Goal: Check status: Check status

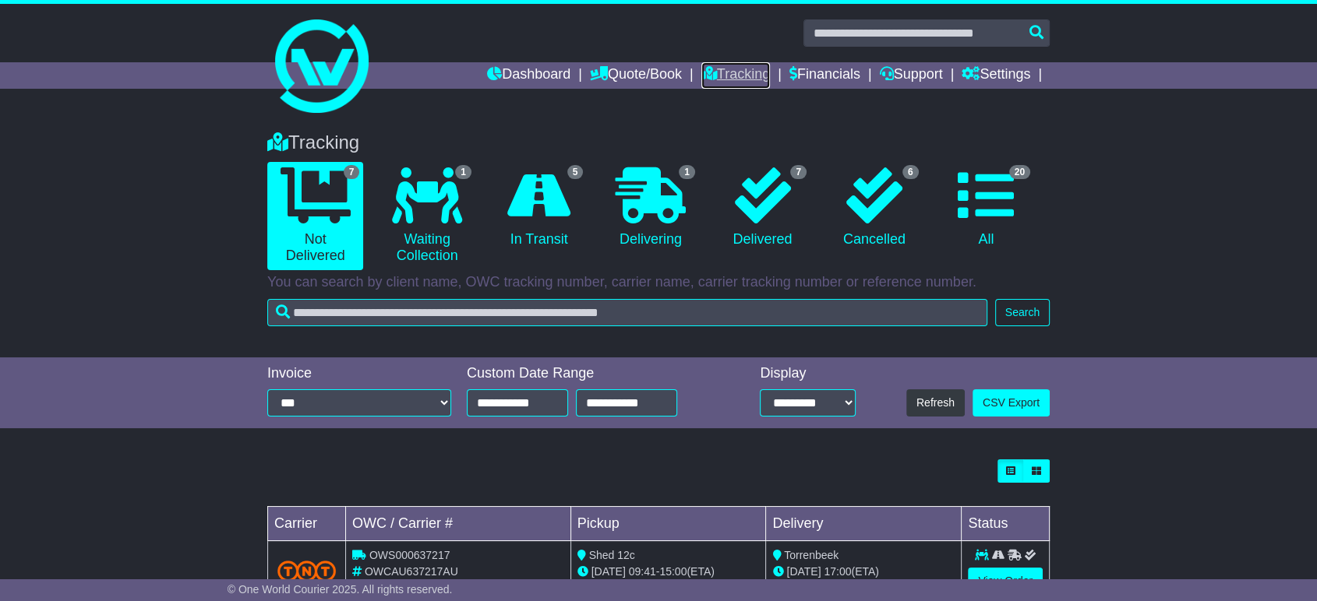
click at [711, 68] on link "Tracking" at bounding box center [735, 75] width 69 height 26
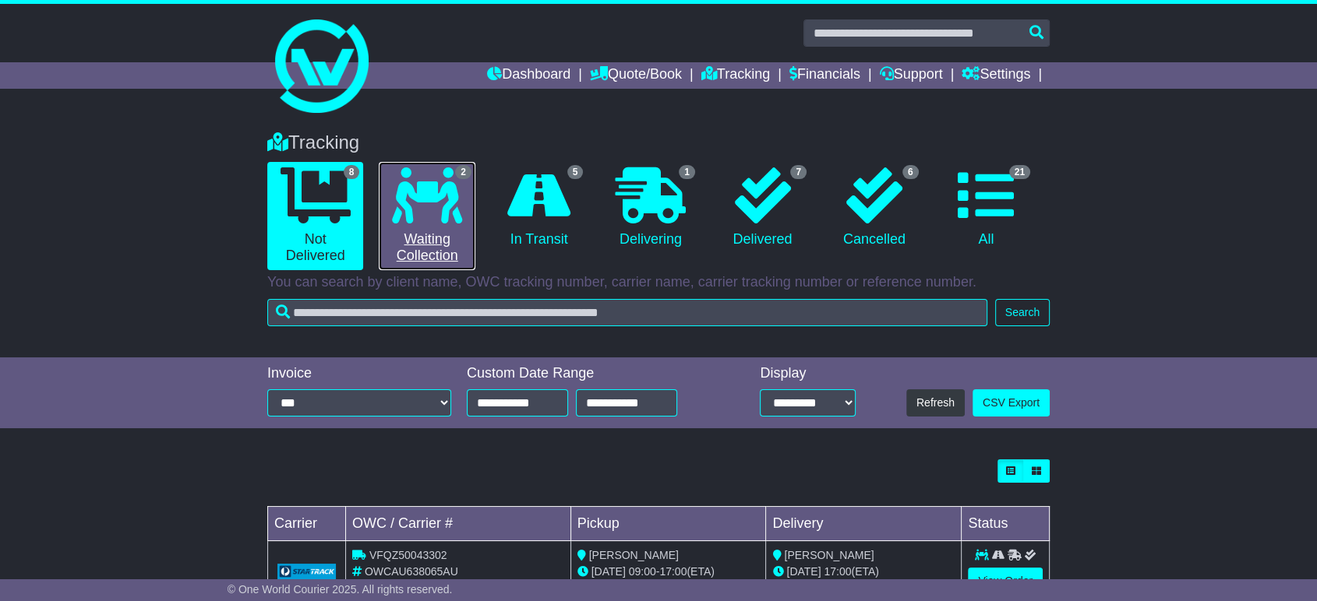
click at [436, 241] on link "2 Waiting Collection" at bounding box center [427, 216] width 96 height 108
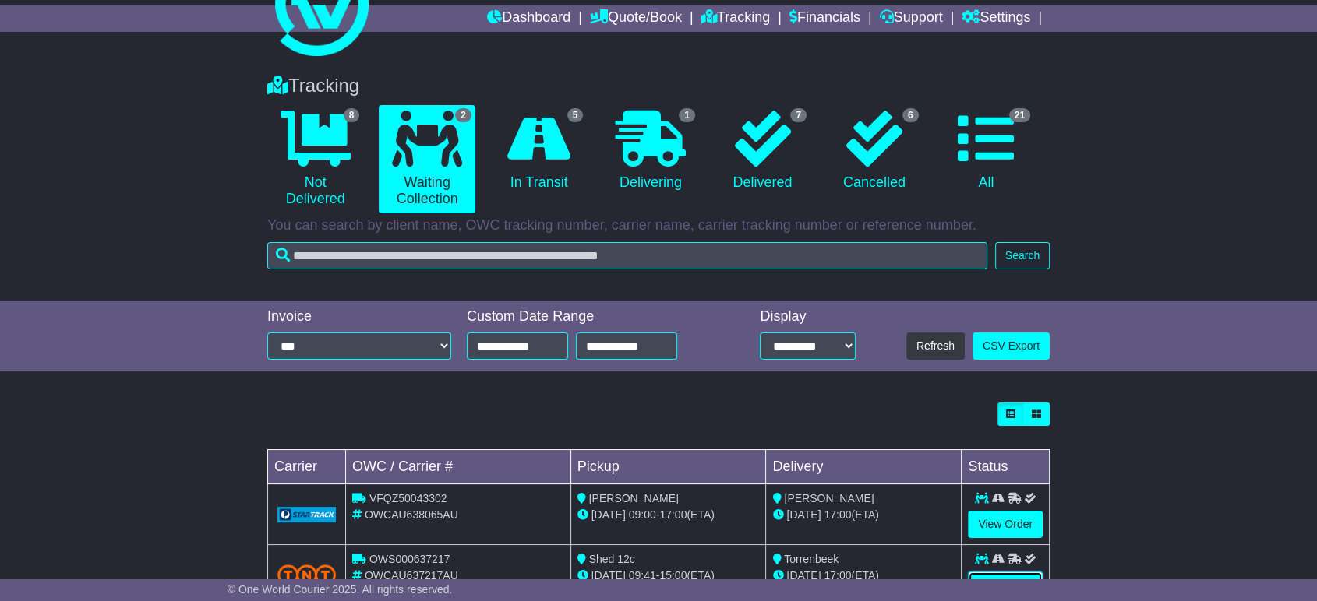
scroll to position [115, 0]
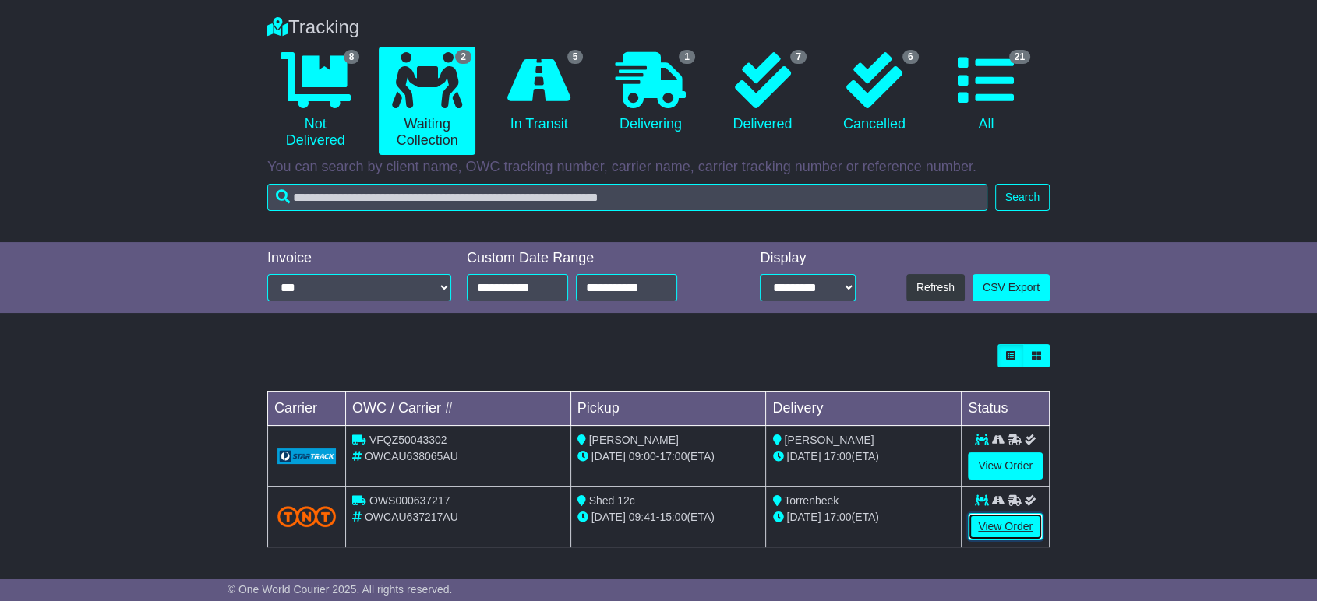
click at [1003, 527] on link "View Order" at bounding box center [1005, 526] width 75 height 27
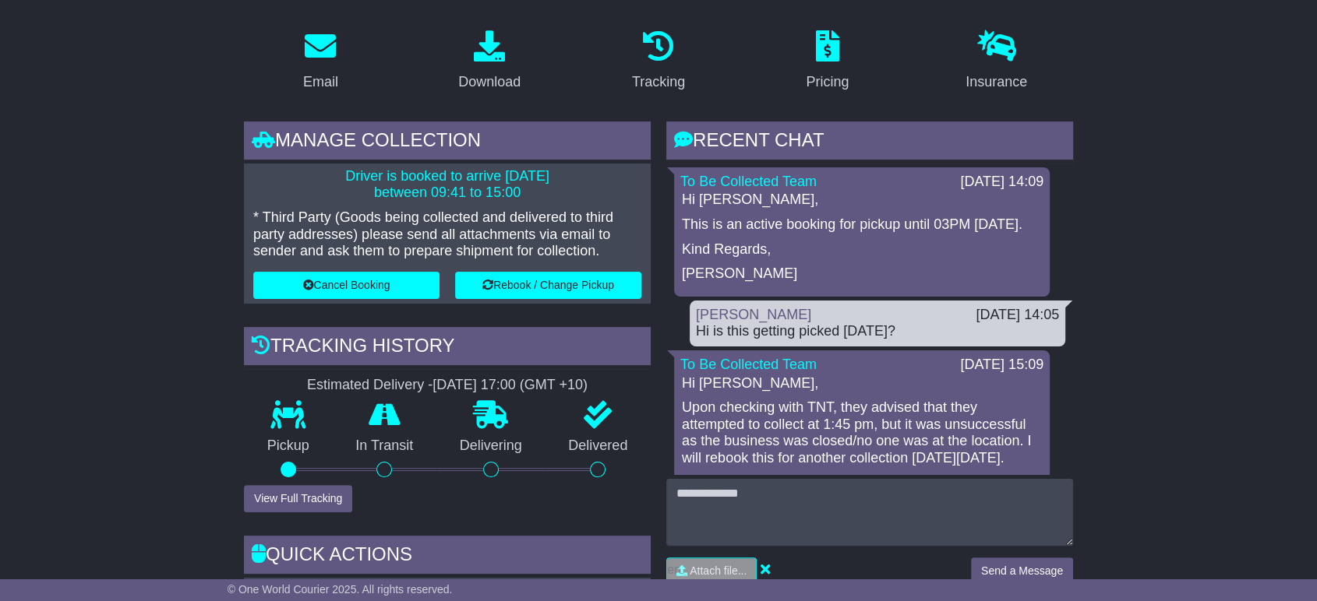
scroll to position [259, 0]
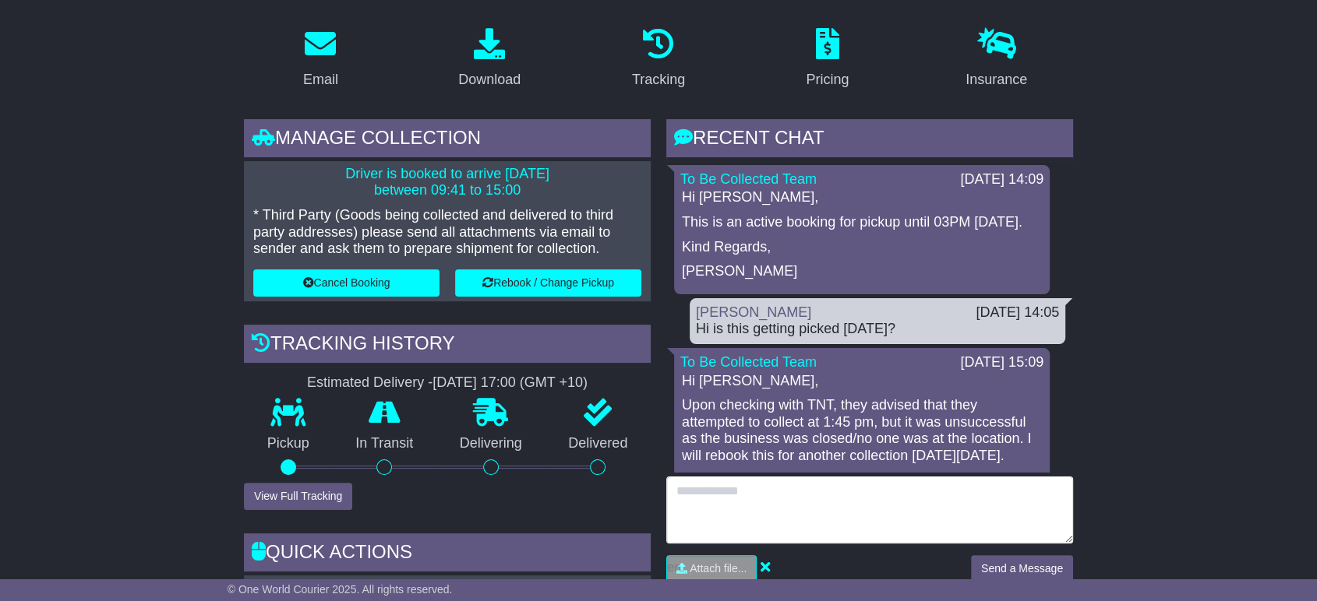
click at [730, 486] on textarea at bounding box center [869, 510] width 407 height 67
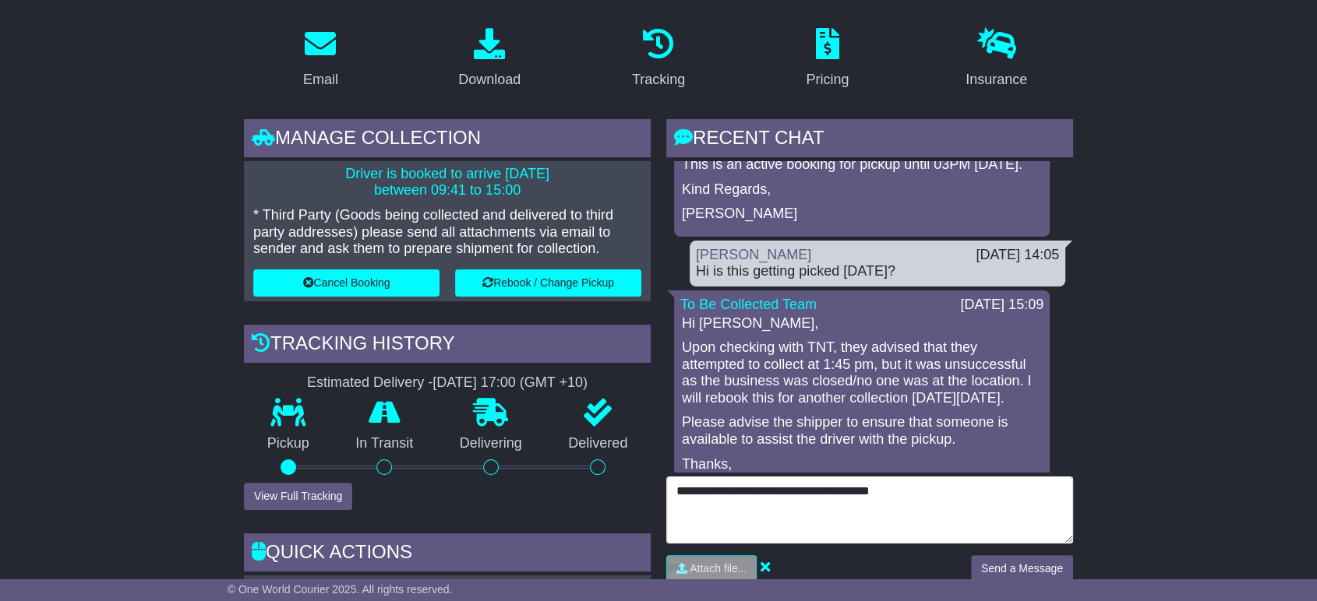
scroll to position [143, 0]
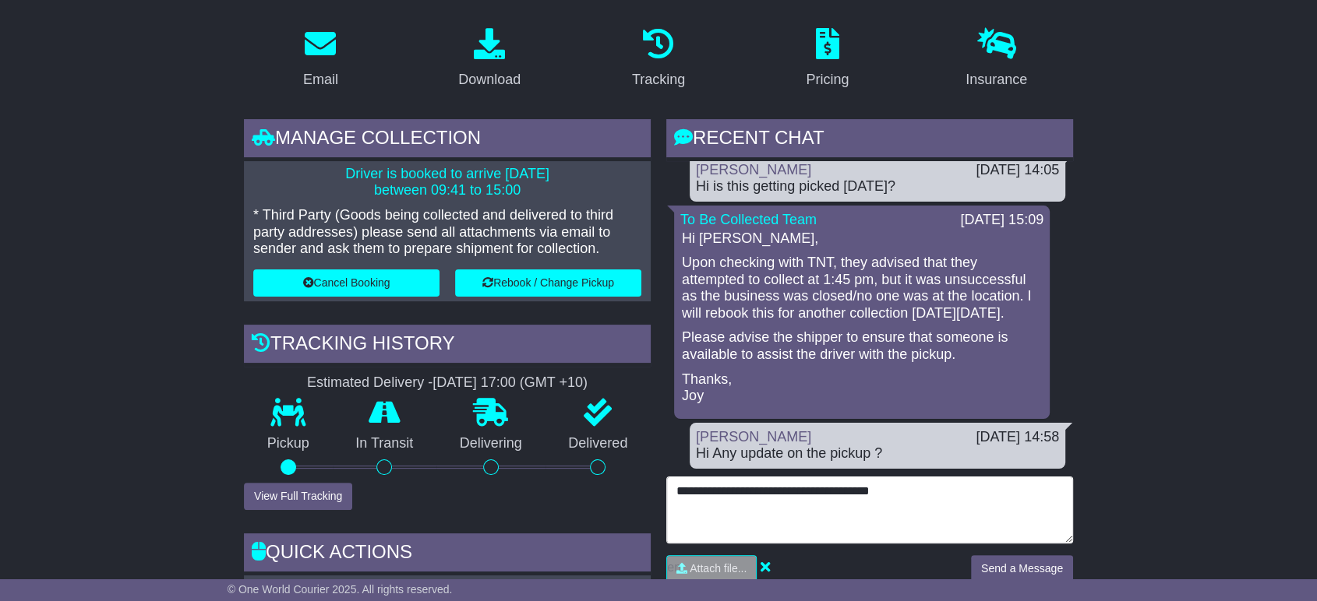
type textarea "**********"
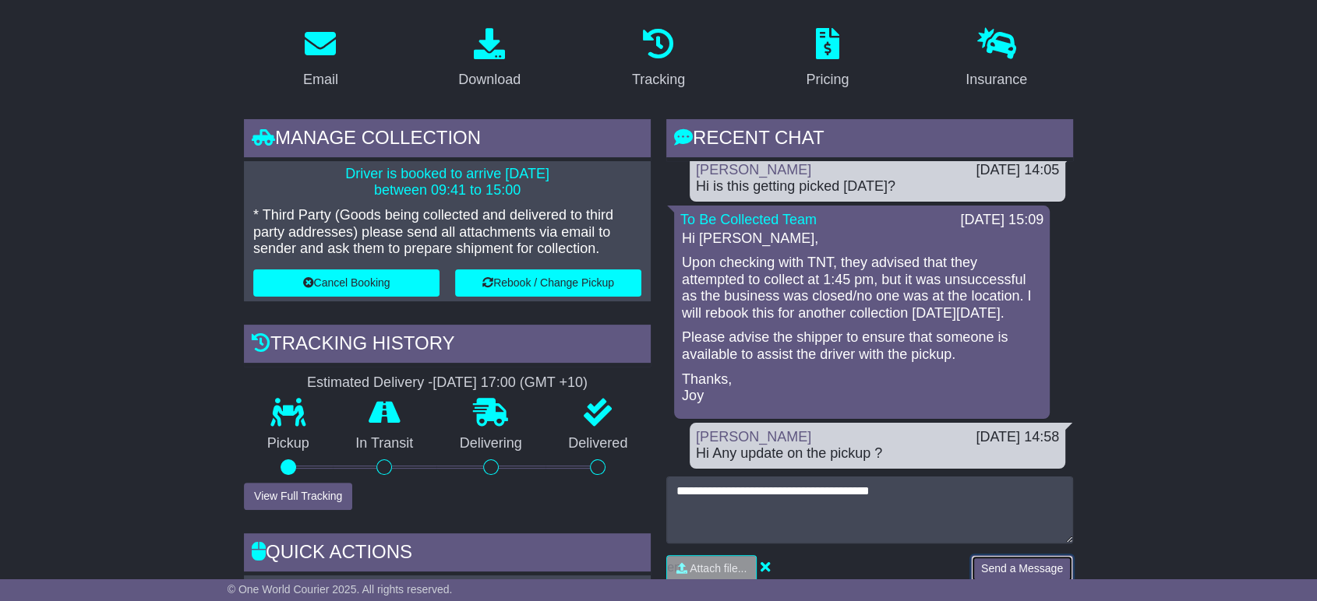
click at [985, 559] on button "Send a Message" at bounding box center [1022, 568] width 102 height 27
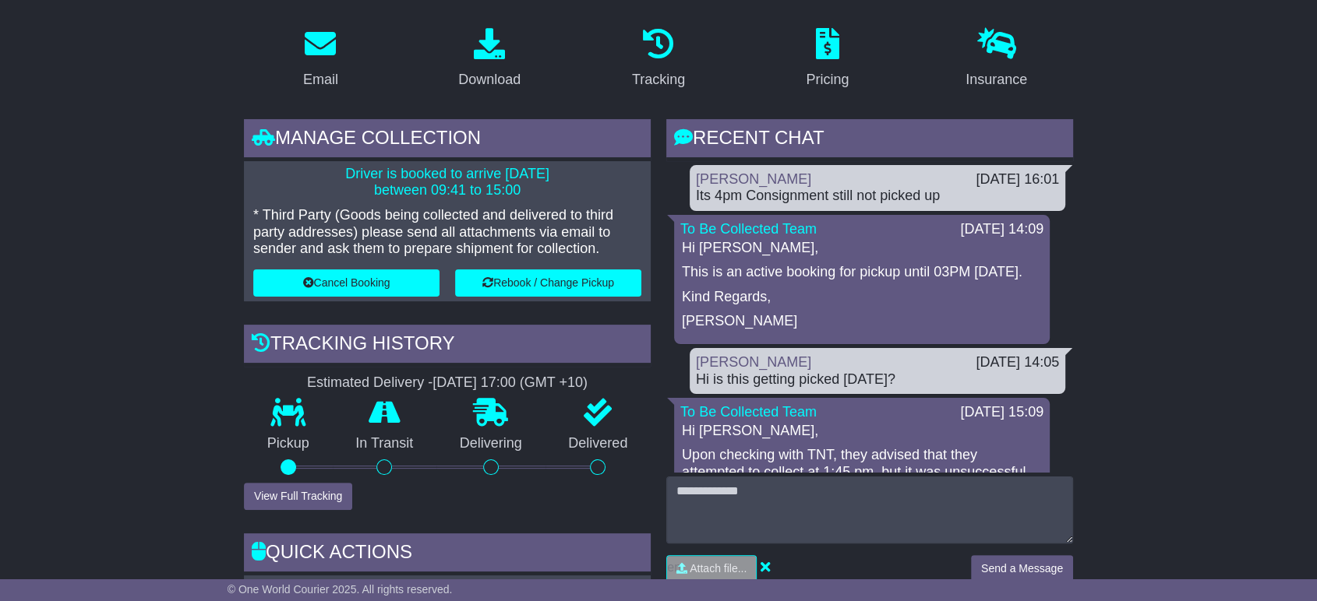
scroll to position [0, 0]
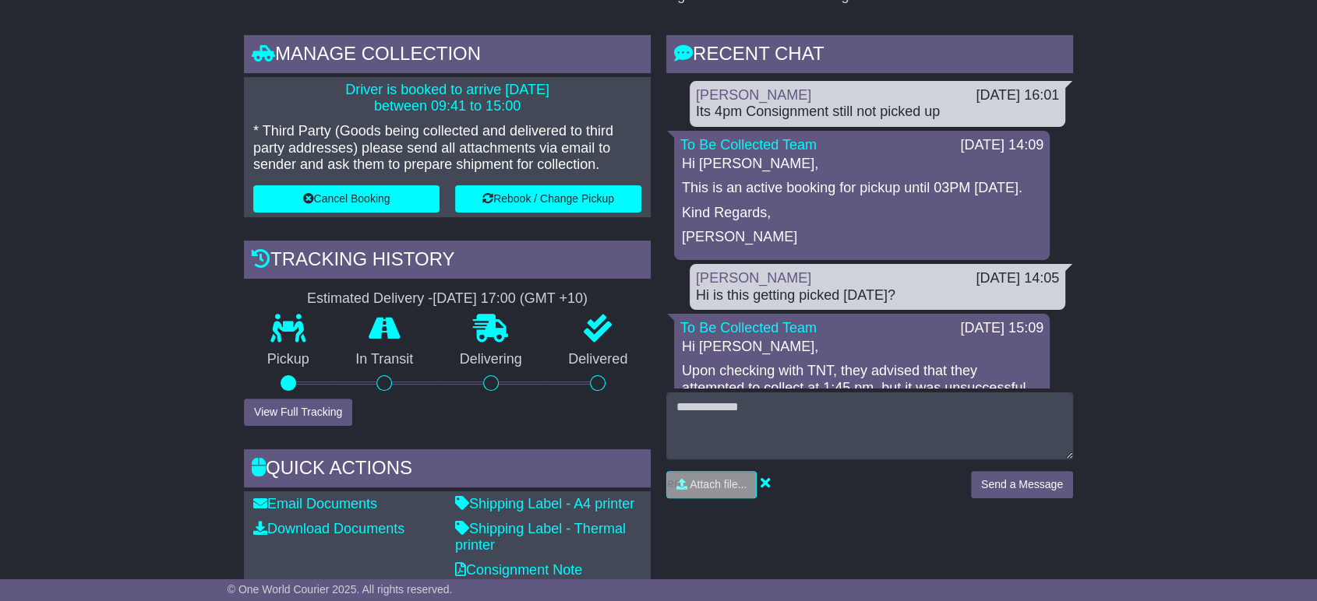
scroll to position [346, 0]
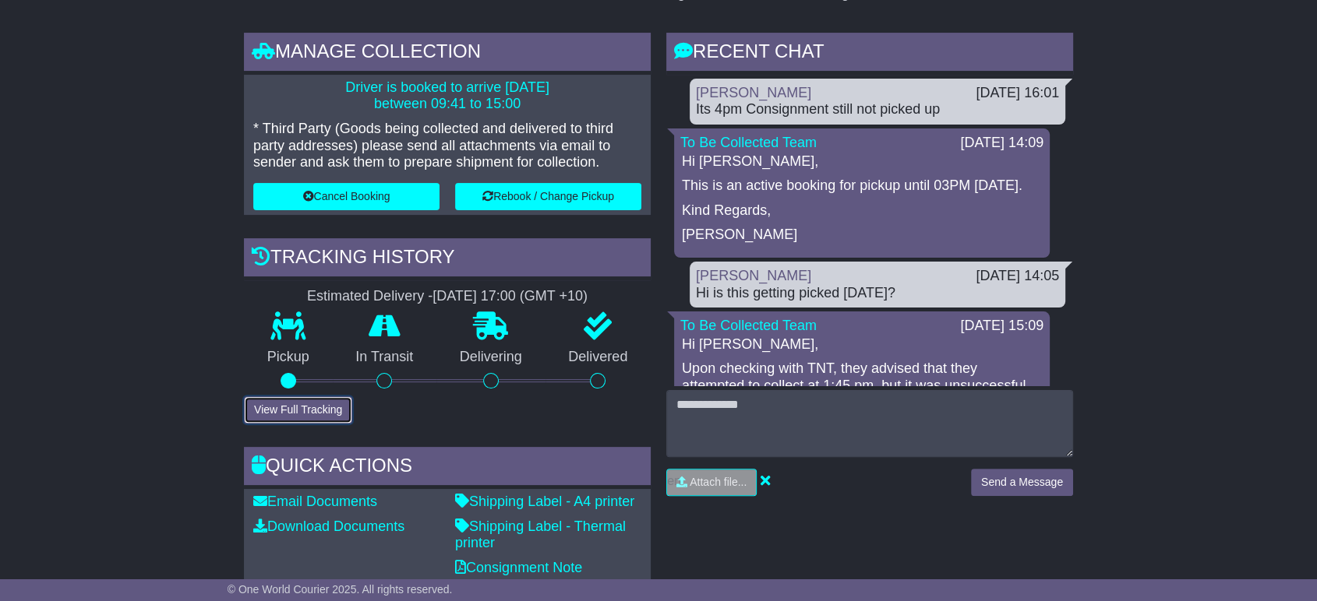
click at [319, 405] on button "View Full Tracking" at bounding box center [298, 410] width 108 height 27
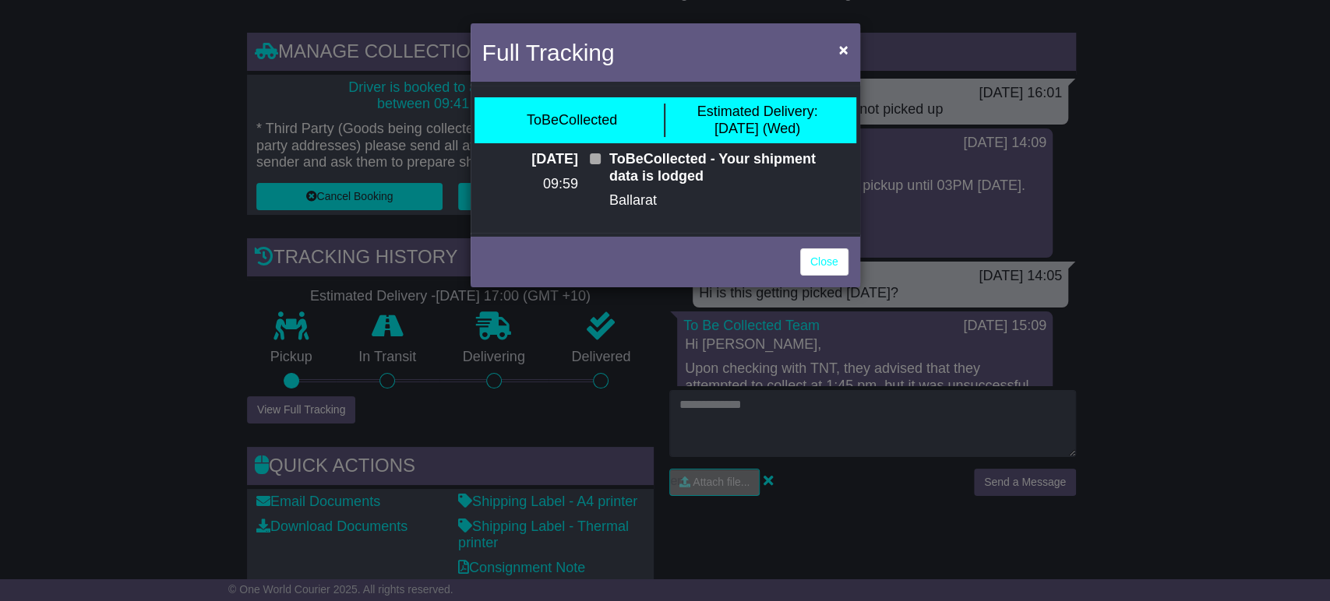
click at [319, 405] on div "Full Tracking × ToBeCollected Estimated Delivery: 27 Aug (Wed) 22 Aug 2025 09:5…" at bounding box center [665, 300] width 1330 height 601
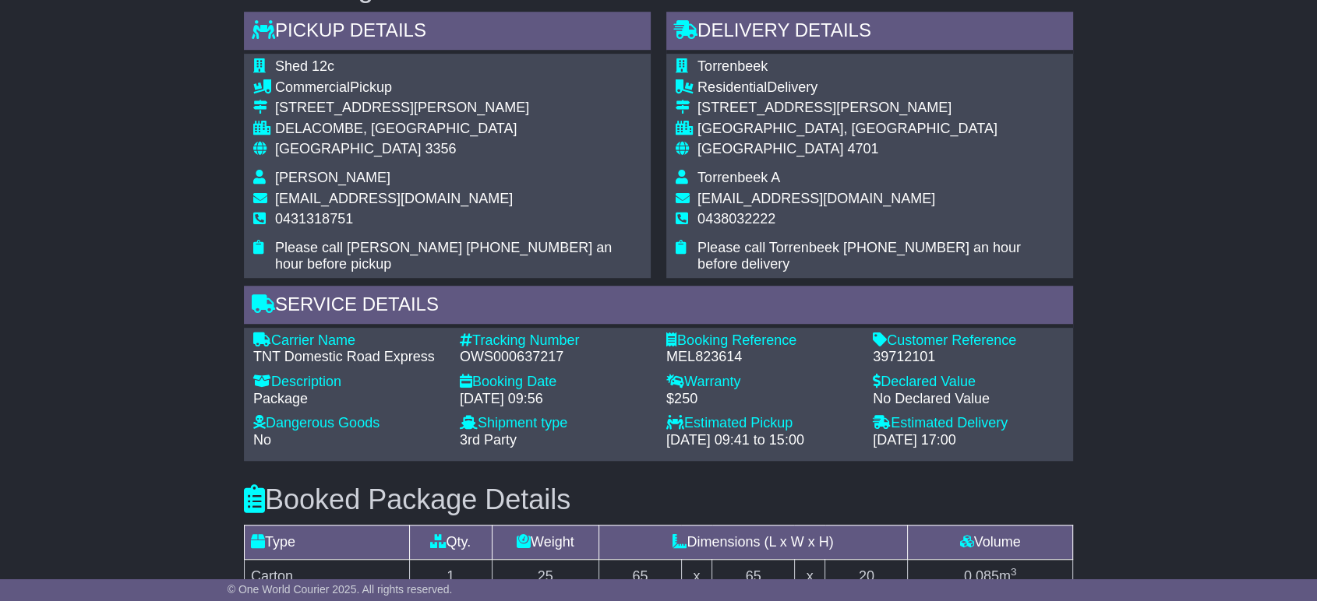
scroll to position [1038, 0]
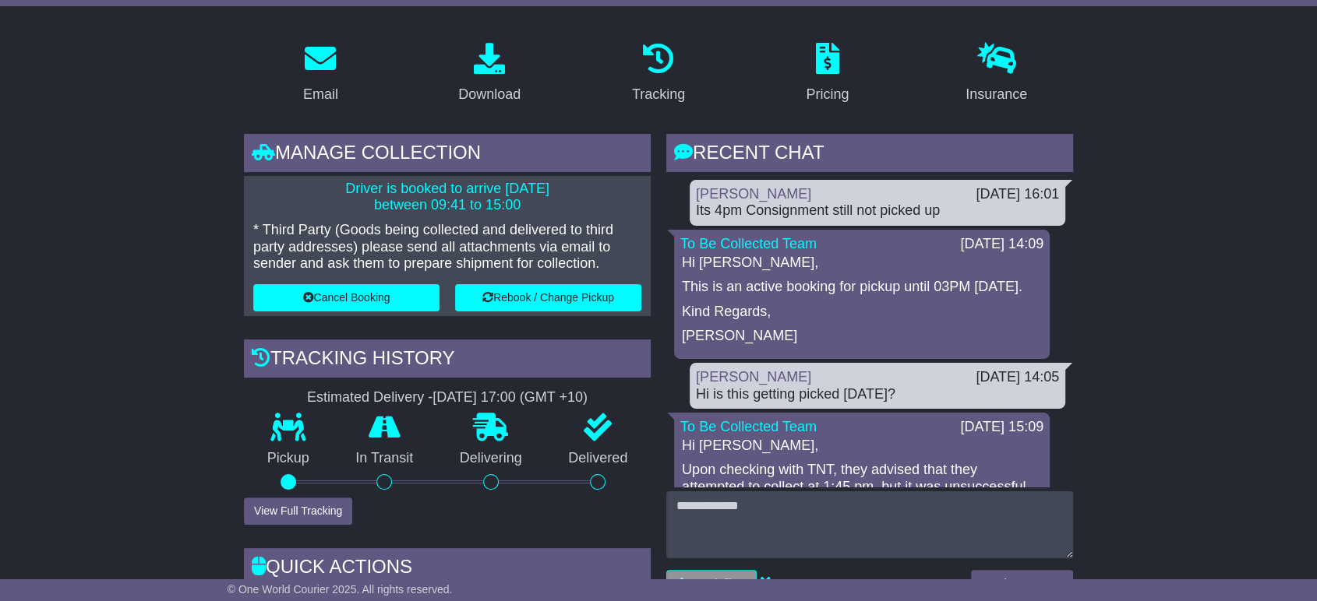
scroll to position [259, 0]
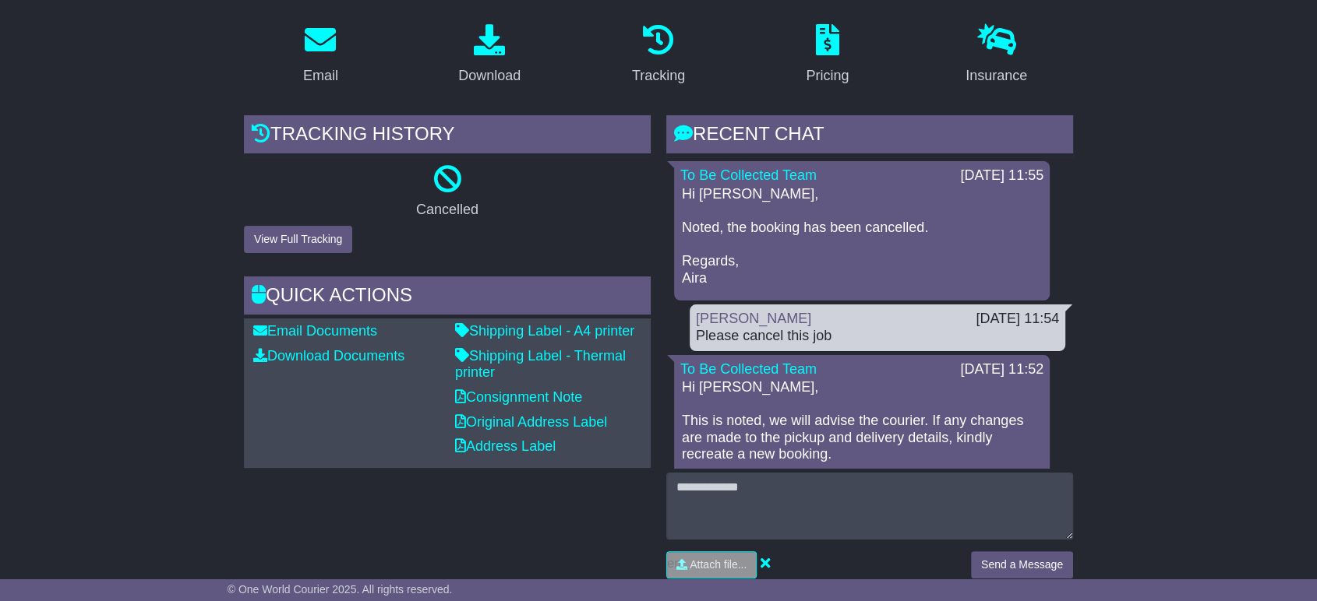
scroll to position [259, 0]
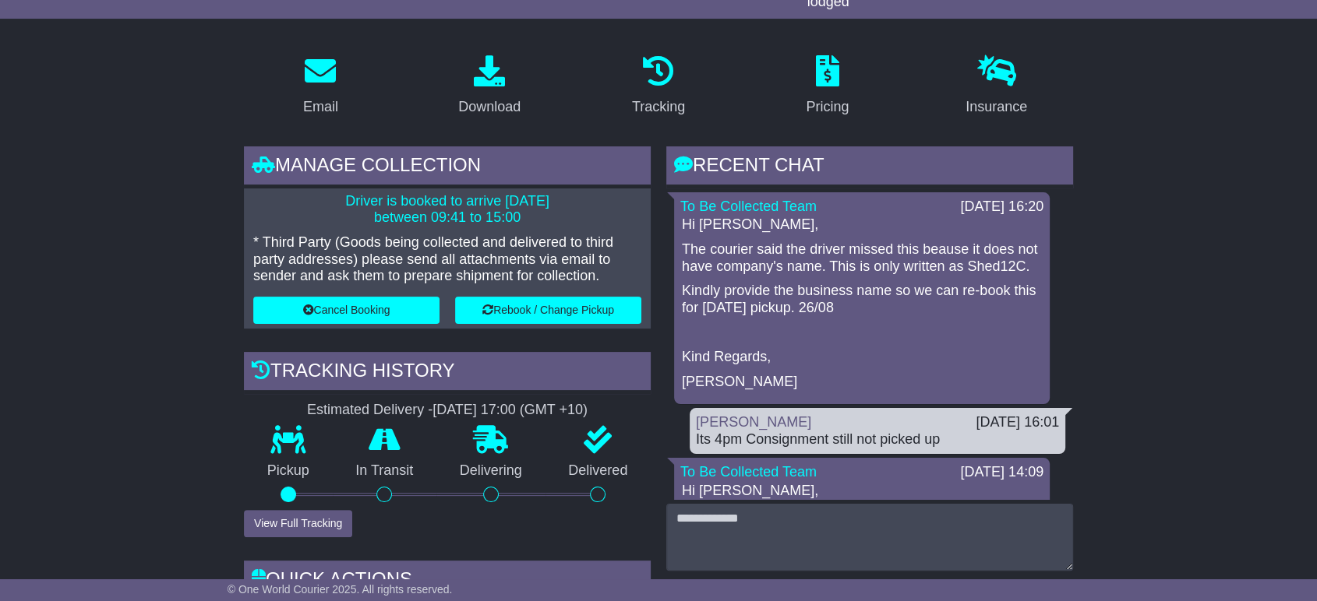
scroll to position [259, 0]
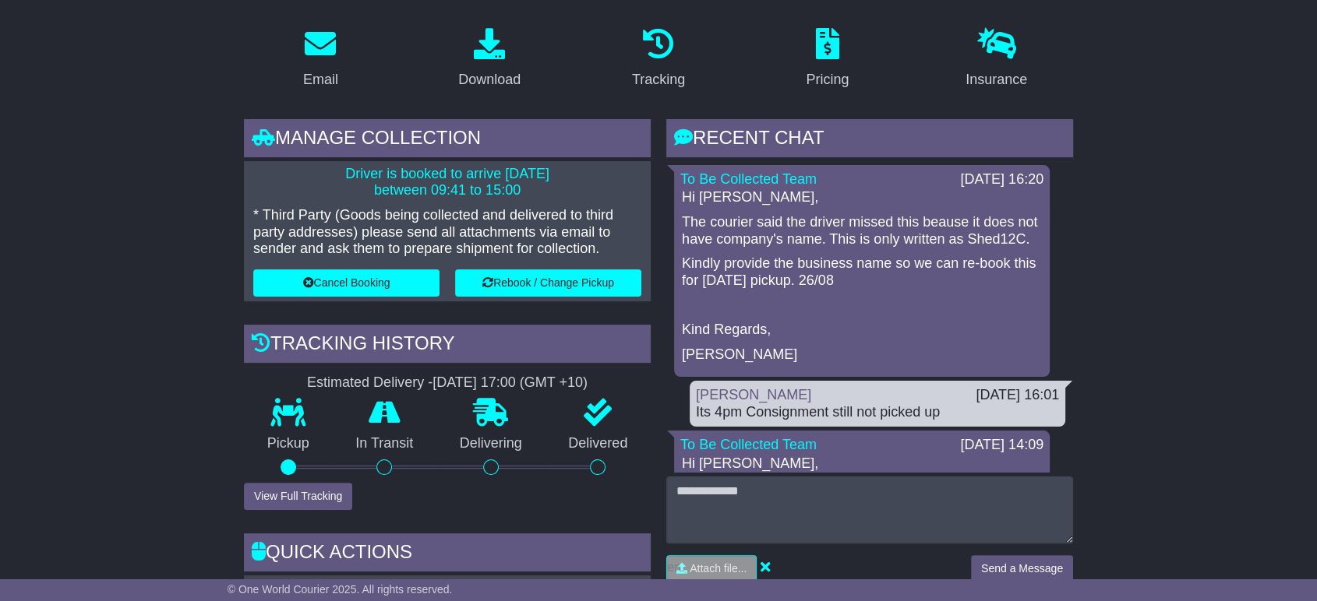
drag, startPoint x: 809, startPoint y: 216, endPoint x: 886, endPoint y: 291, distance: 108.0
click at [886, 291] on div "Hi Carwyn, The courier said the driver missed this beause it does not have comp…" at bounding box center [861, 276] width 363 height 174
copy div "driver missed this beause it does not have company's name. This is only written…"
